Goal: Information Seeking & Learning: Learn about a topic

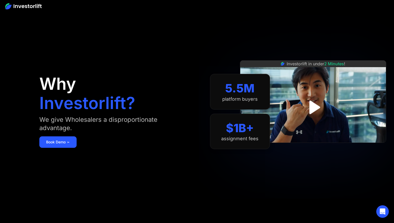
drag, startPoint x: 24, startPoint y: 7, endPoint x: 27, endPoint y: 0, distance: 7.5
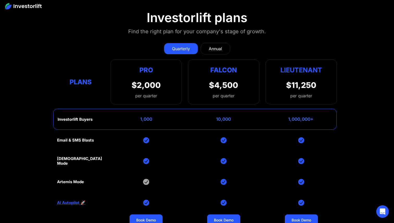
scroll to position [2103, 0]
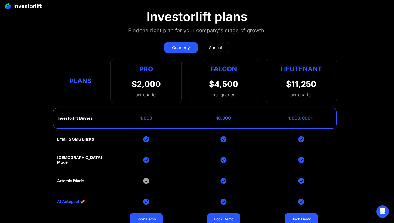
click at [293, 116] on div "1,000,000+" at bounding box center [300, 118] width 25 height 5
click at [141, 116] on div "1,000" at bounding box center [146, 118] width 12 height 5
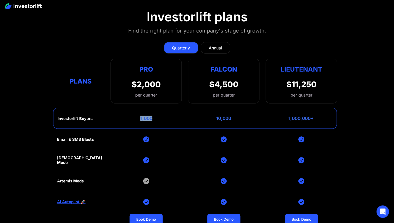
scroll to position [2103, 0]
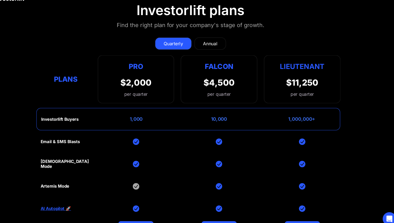
click at [289, 116] on div "1,000,000+" at bounding box center [300, 118] width 25 height 5
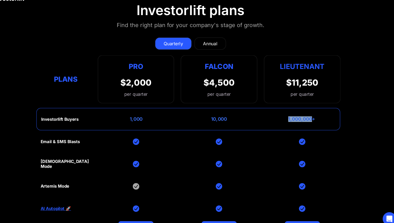
click at [289, 116] on div "1,000,000+" at bounding box center [300, 118] width 25 height 5
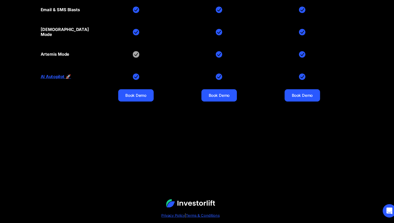
scroll to position [2233, 0]
